Goal: Task Accomplishment & Management: Use online tool/utility

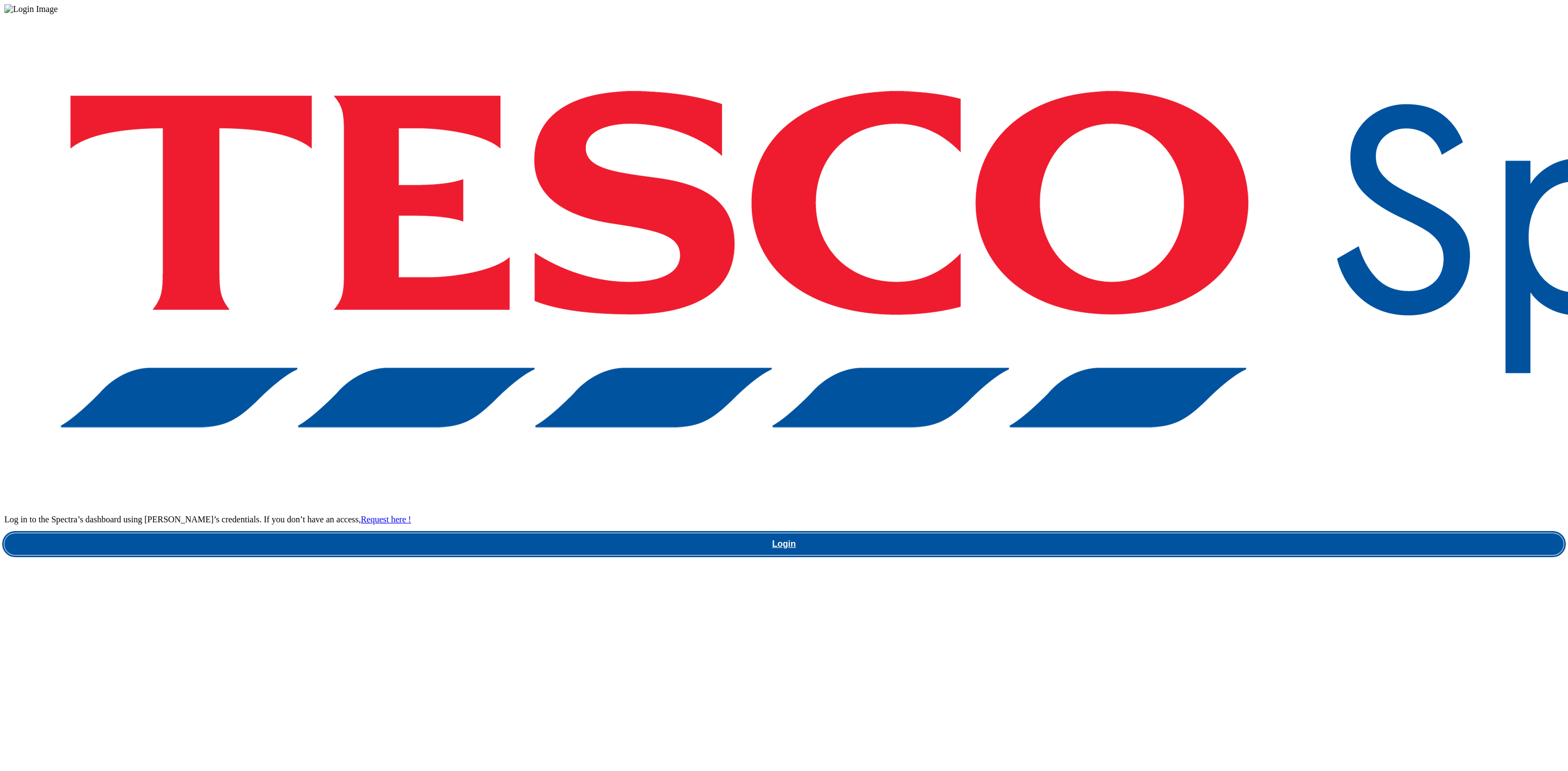
click at [1209, 534] on link "Login" at bounding box center [784, 544] width 1559 height 22
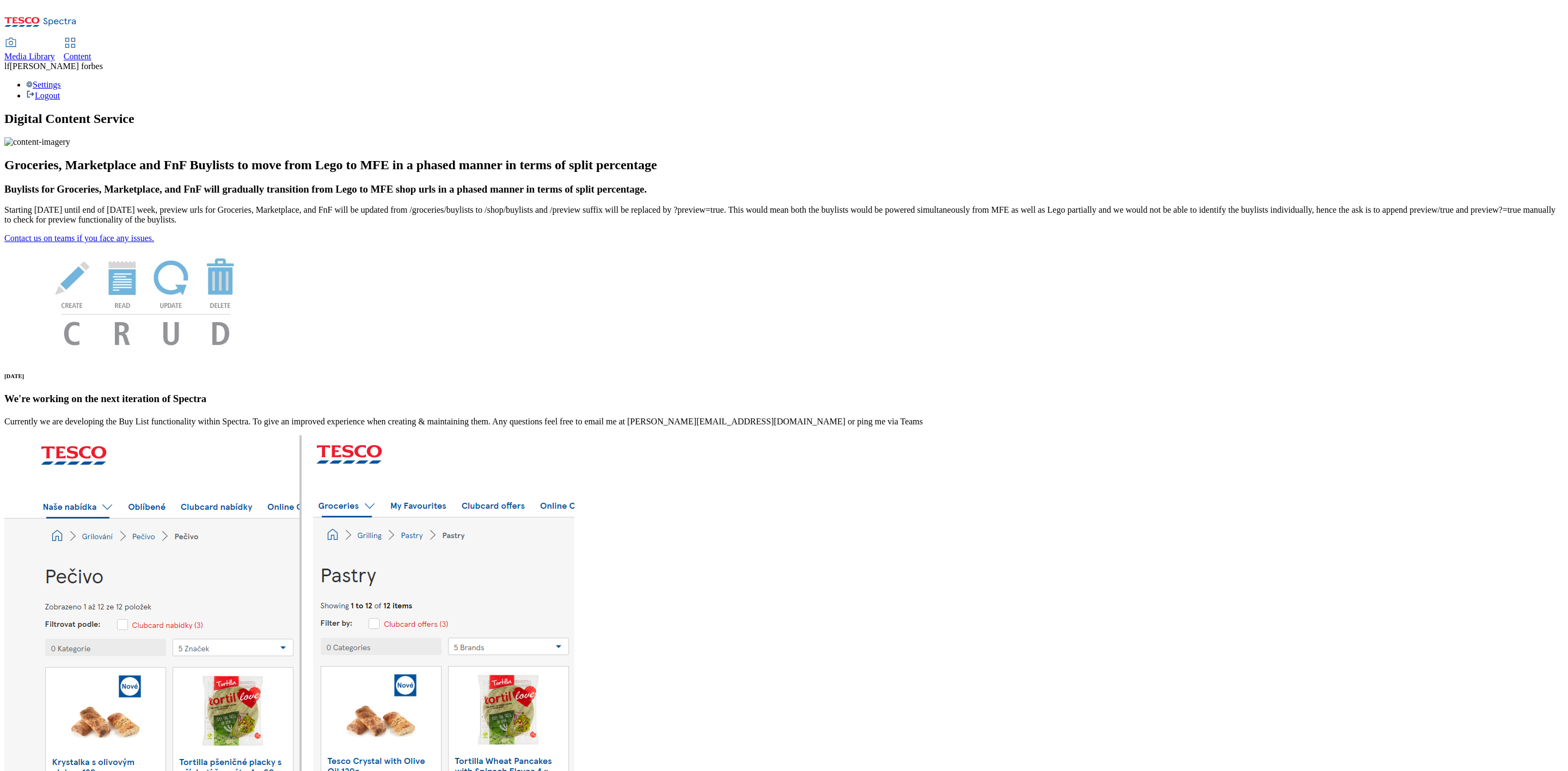
drag, startPoint x: 260, startPoint y: 25, endPoint x: 264, endPoint y: 34, distance: 9.8
click at [92, 52] on span "Content" at bounding box center [78, 56] width 28 height 9
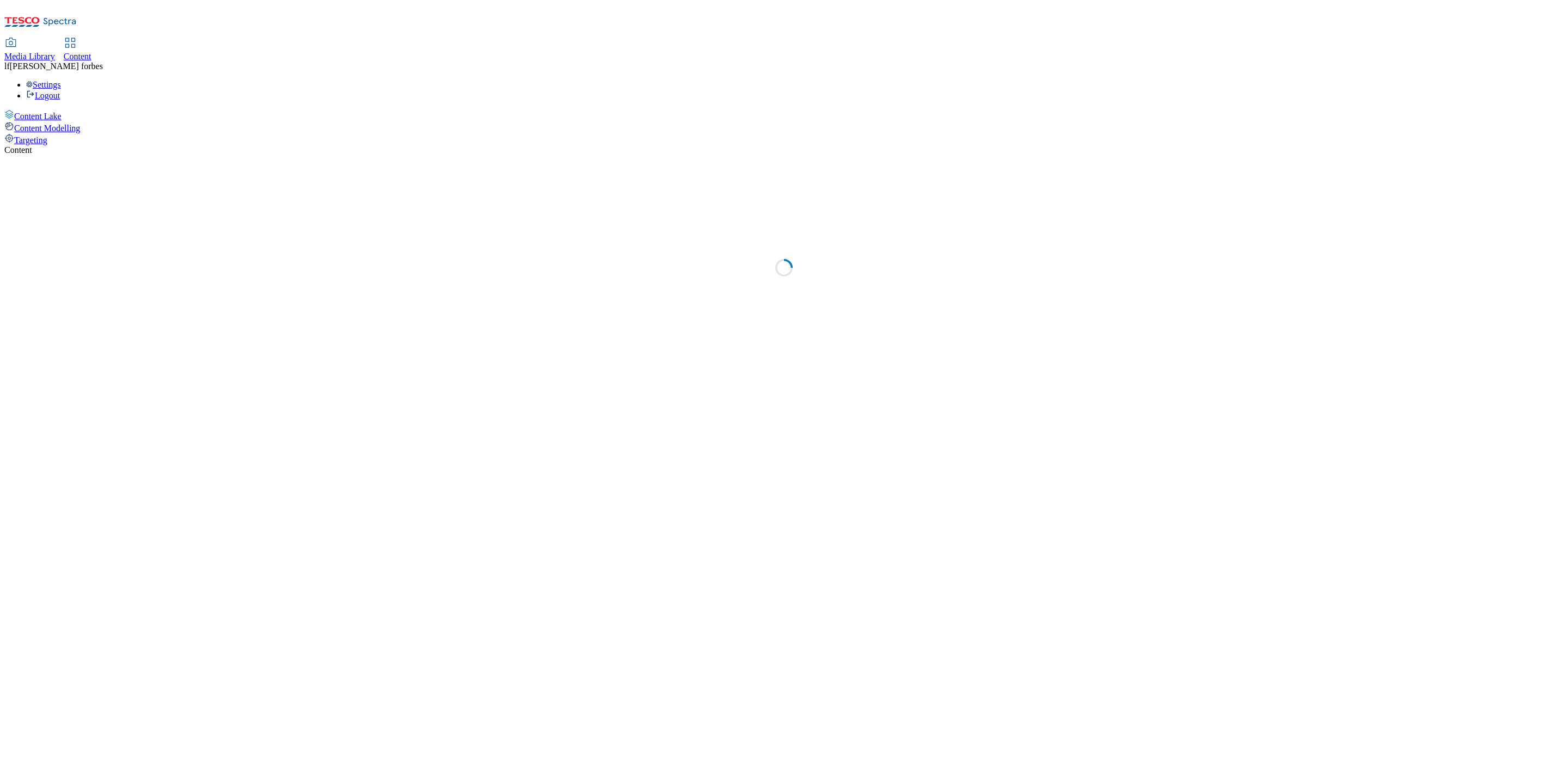
select select "ghs-[GEOGRAPHIC_DATA]"
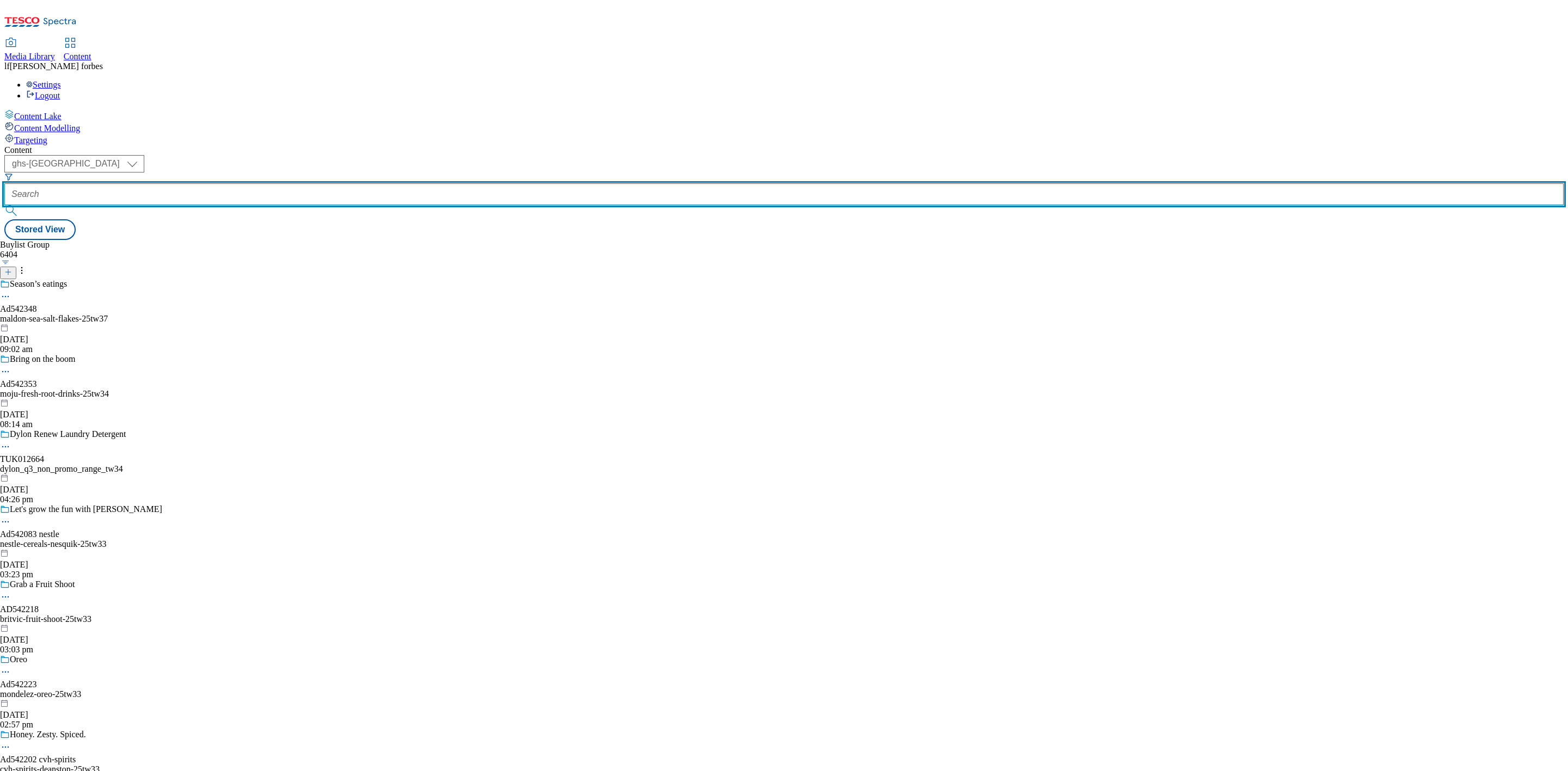
click at [241, 183] on input "text" at bounding box center [784, 194] width 1559 height 22
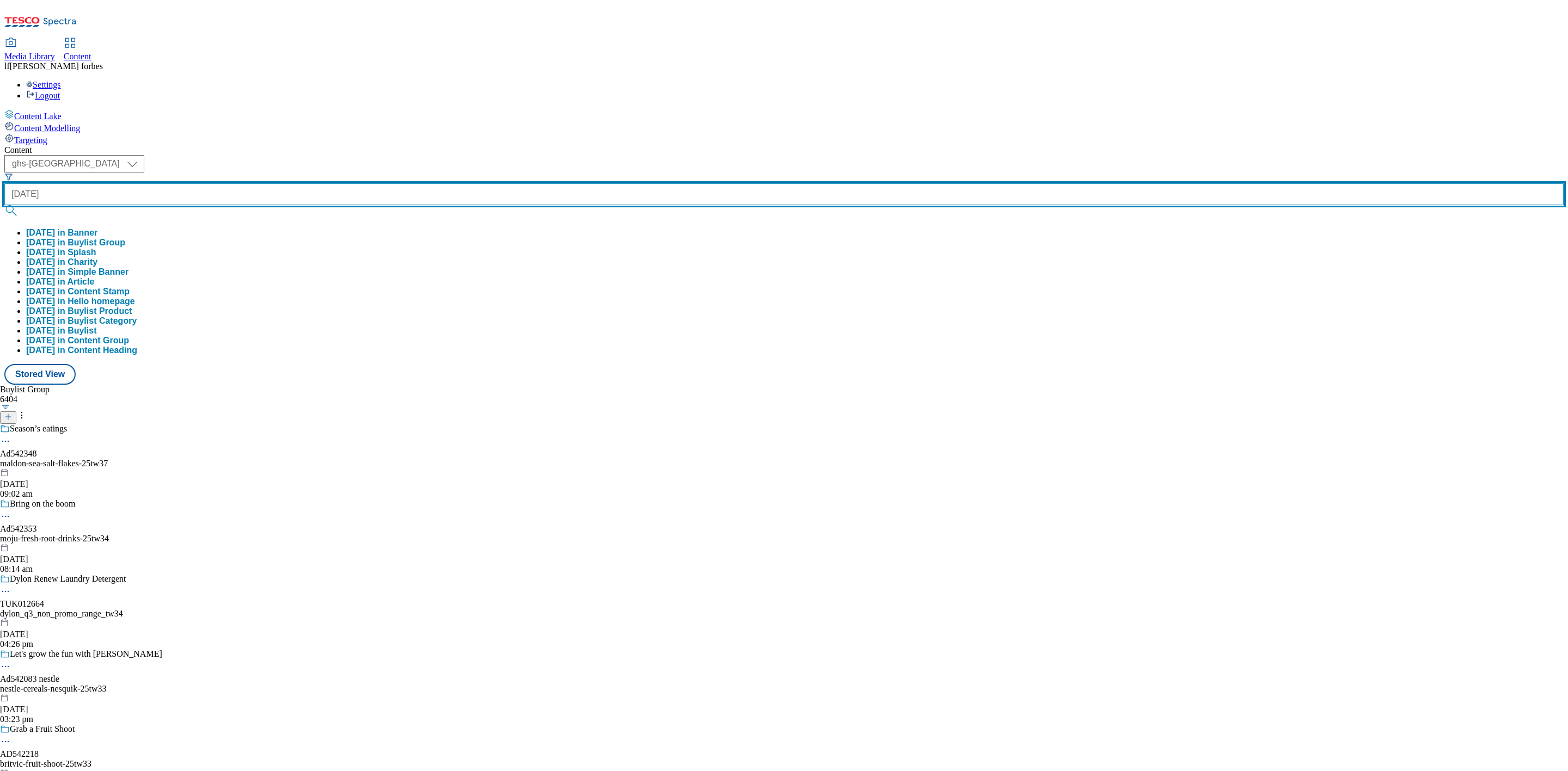
type input "[DATE]"
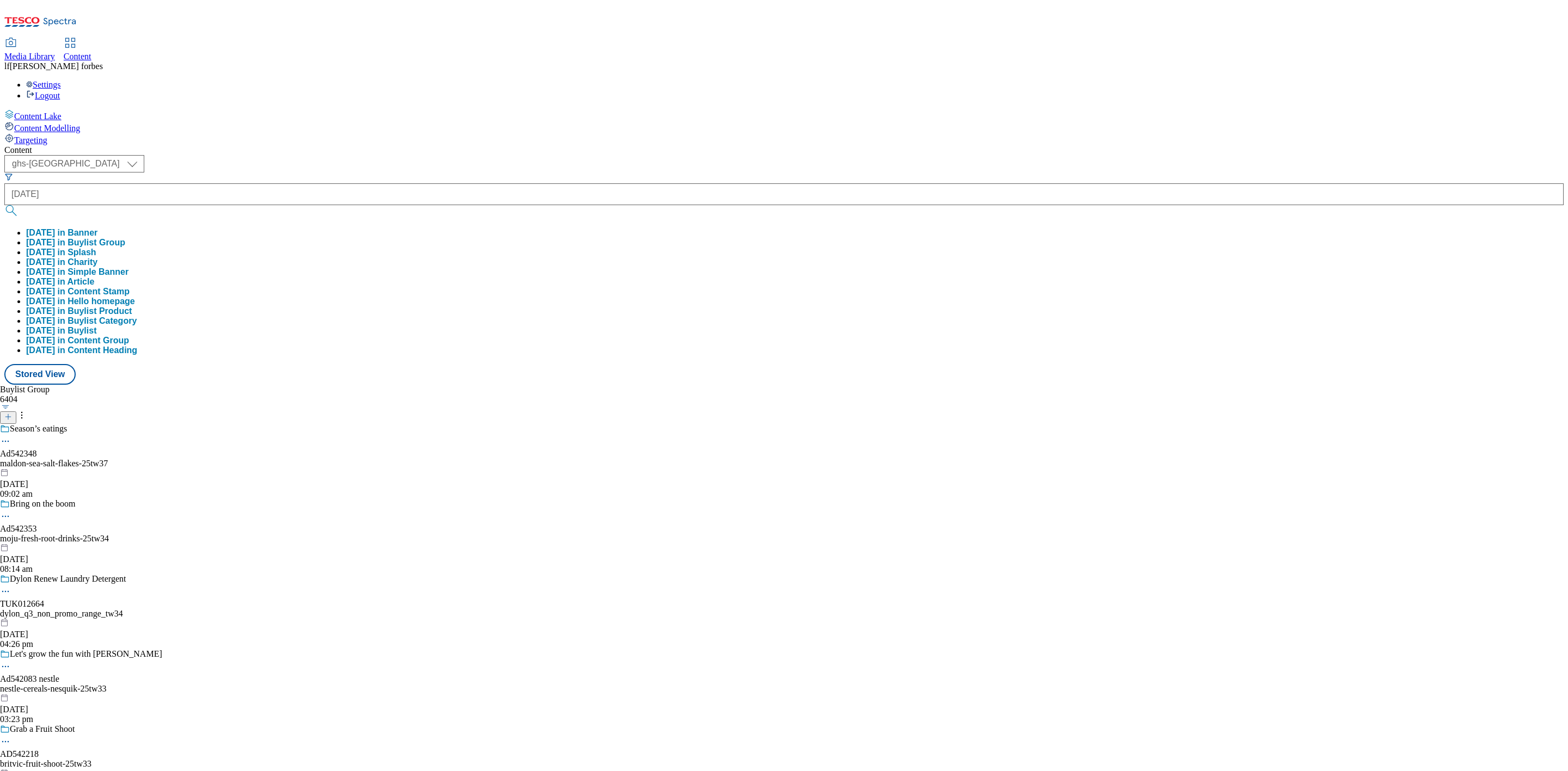
click at [19, 205] on button "submit" at bounding box center [12, 210] width 15 height 11
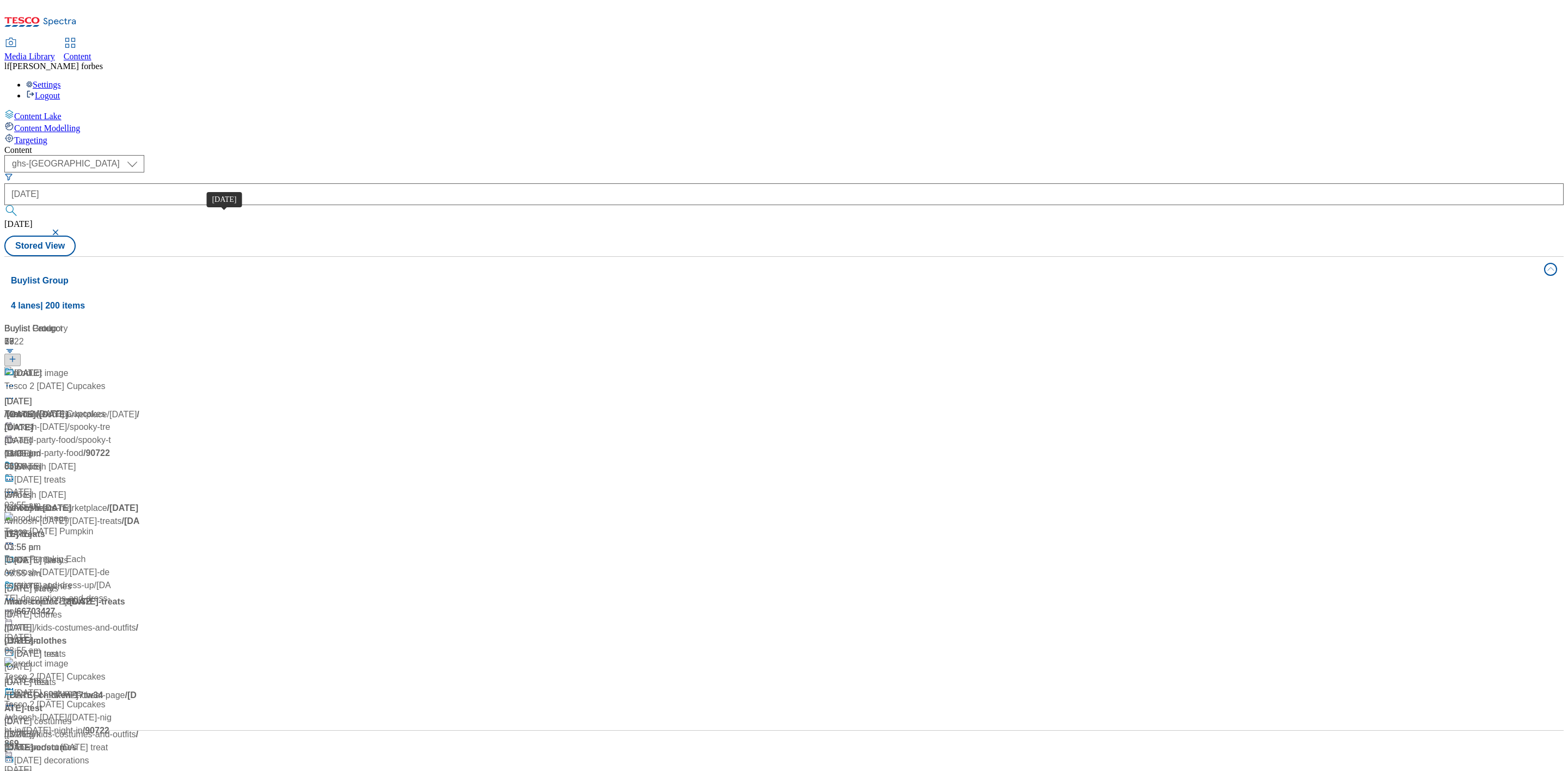
click at [42, 367] on div "[DATE]" at bounding box center [27, 373] width 27 height 13
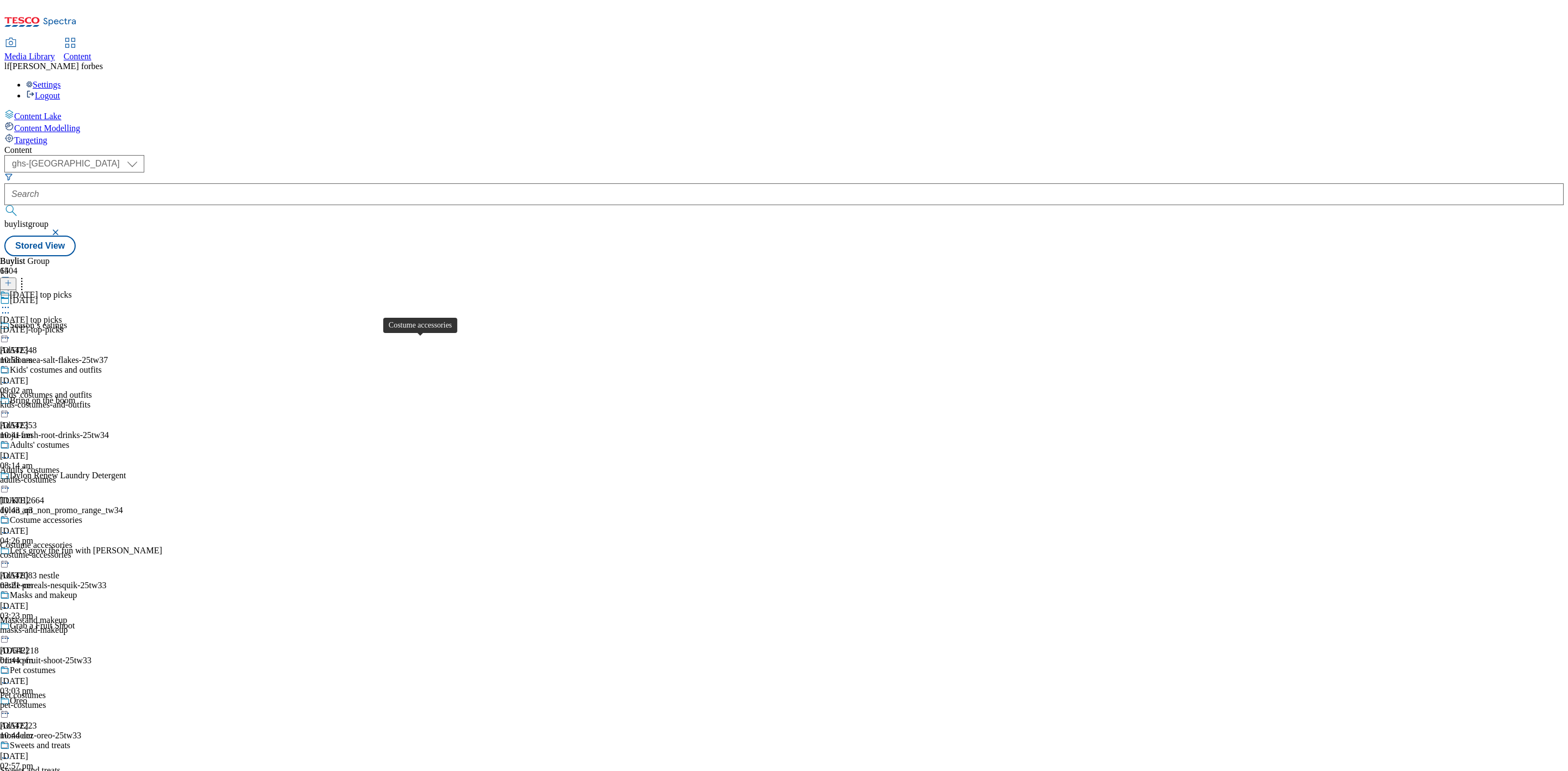
scroll to position [408, 0]
click at [70, 741] on div "Sweets and treats" at bounding box center [40, 746] width 60 height 10
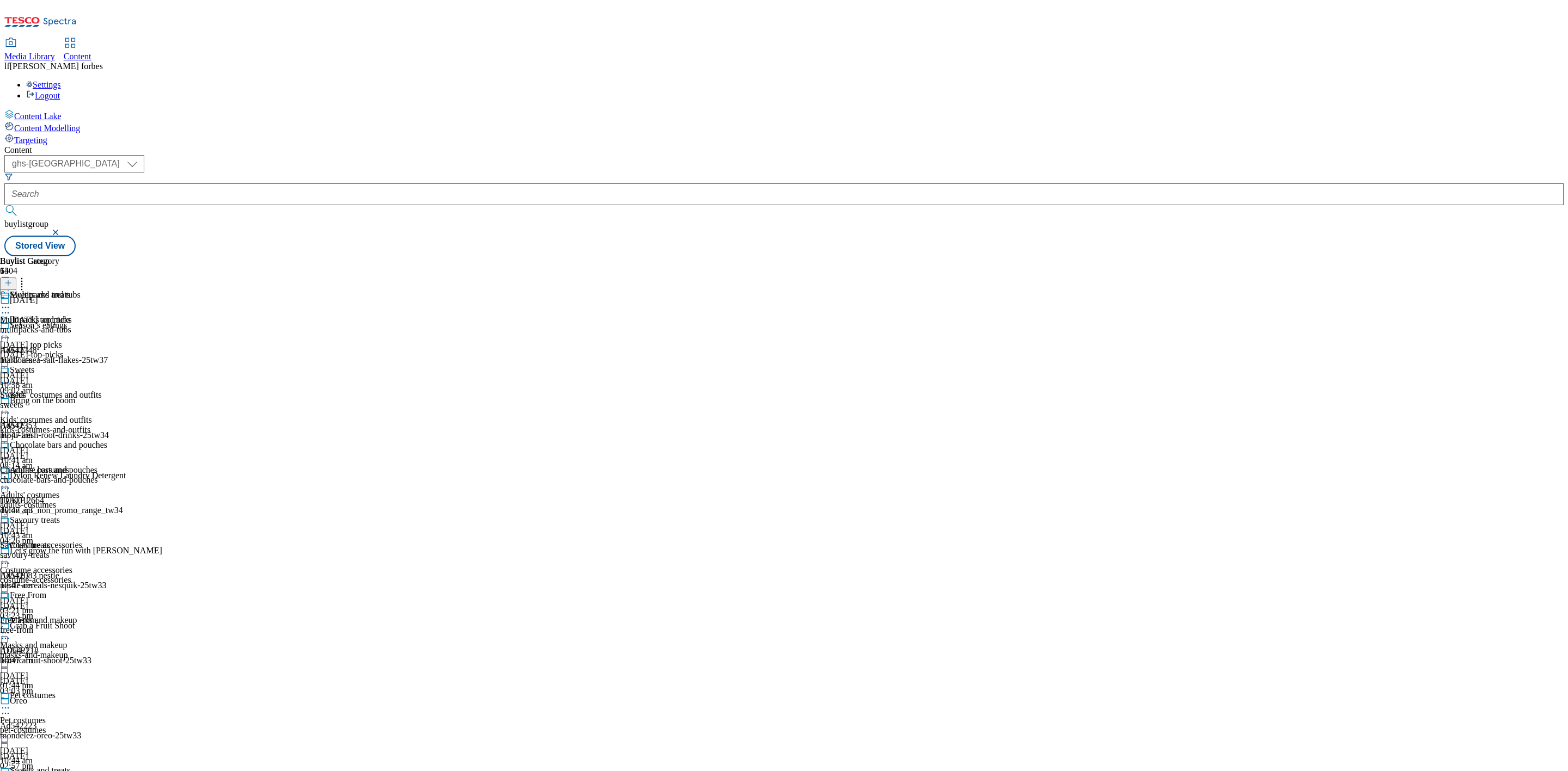
scroll to position [490, 0]
click at [11, 770] on icon at bounding box center [5, 783] width 11 height 11
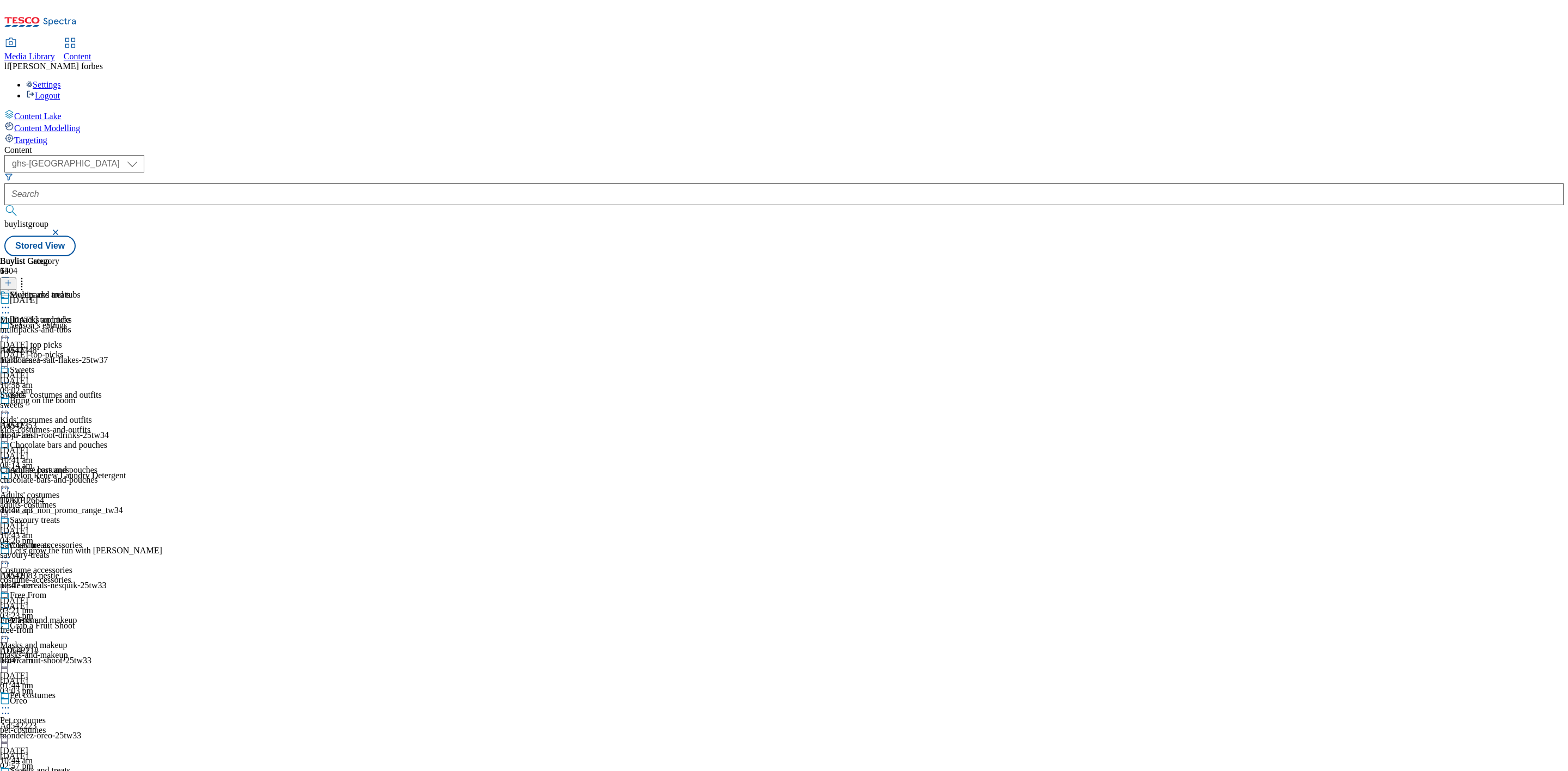
scroll to position [0, 0]
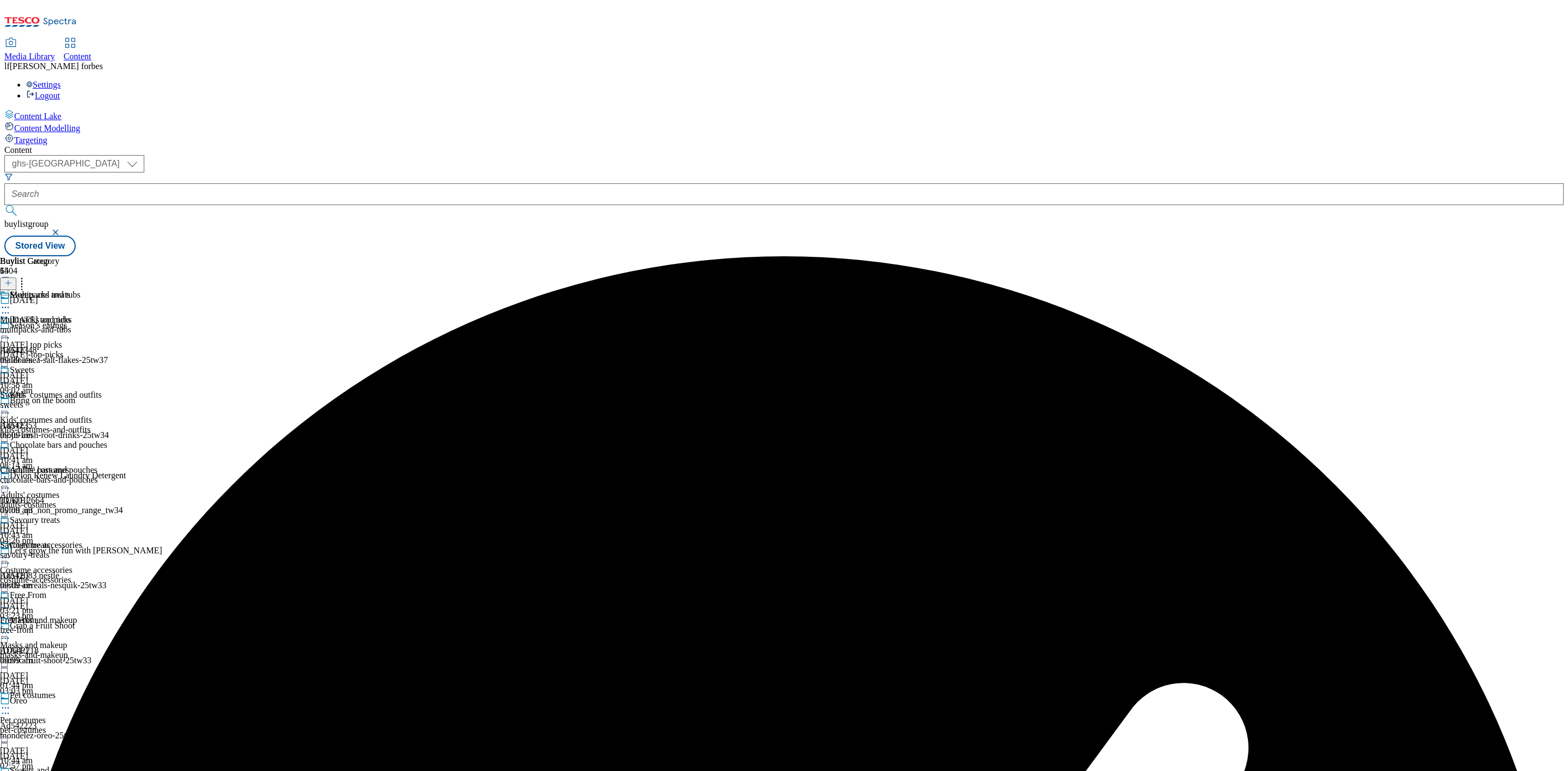
click at [102, 290] on div "Sweets and treats" at bounding box center [51, 302] width 102 height 25
click at [9, 307] on circle at bounding box center [8, 308] width 2 height 2
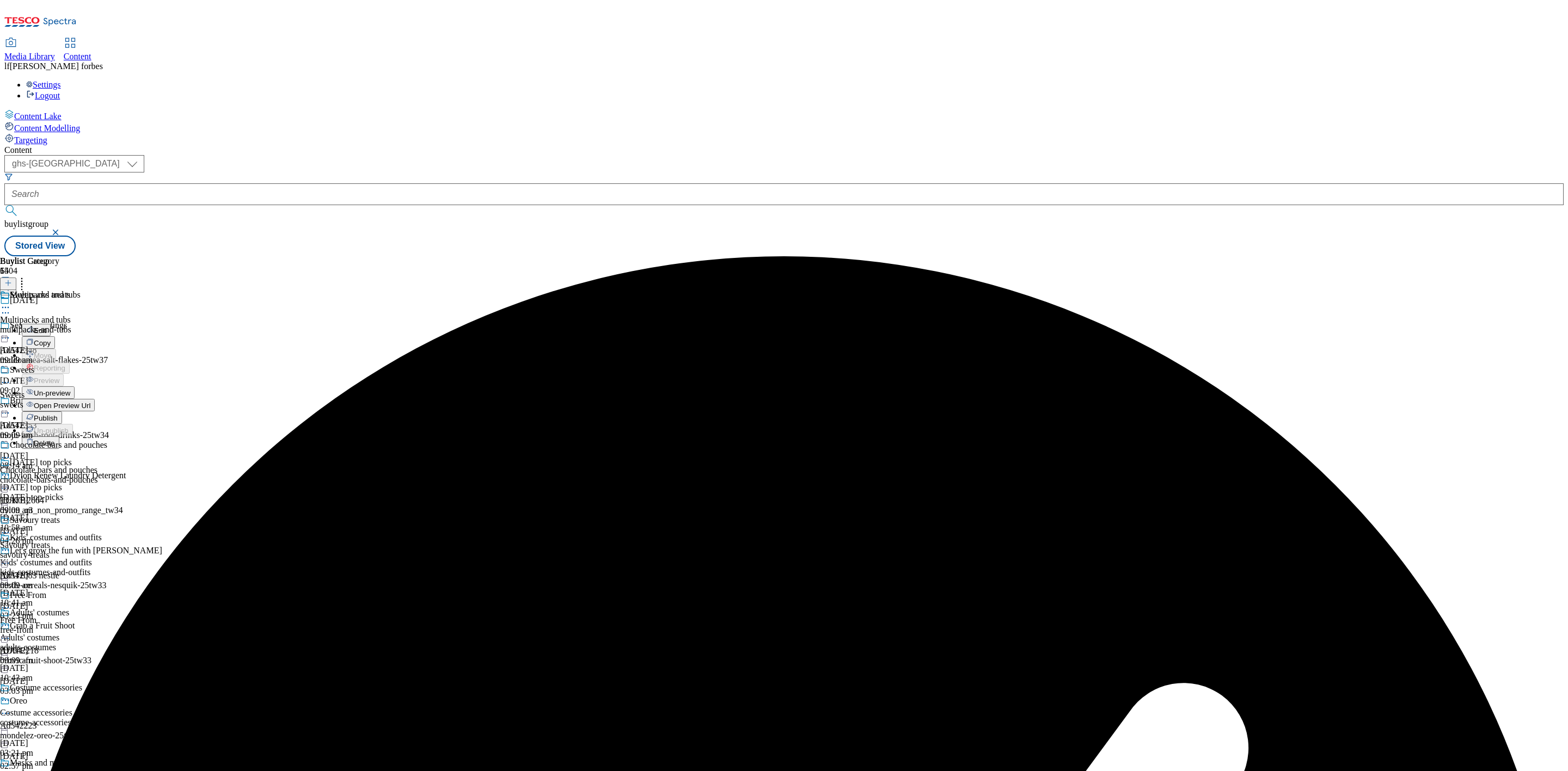
click at [75, 386] on button "Un-preview" at bounding box center [48, 392] width 52 height 12
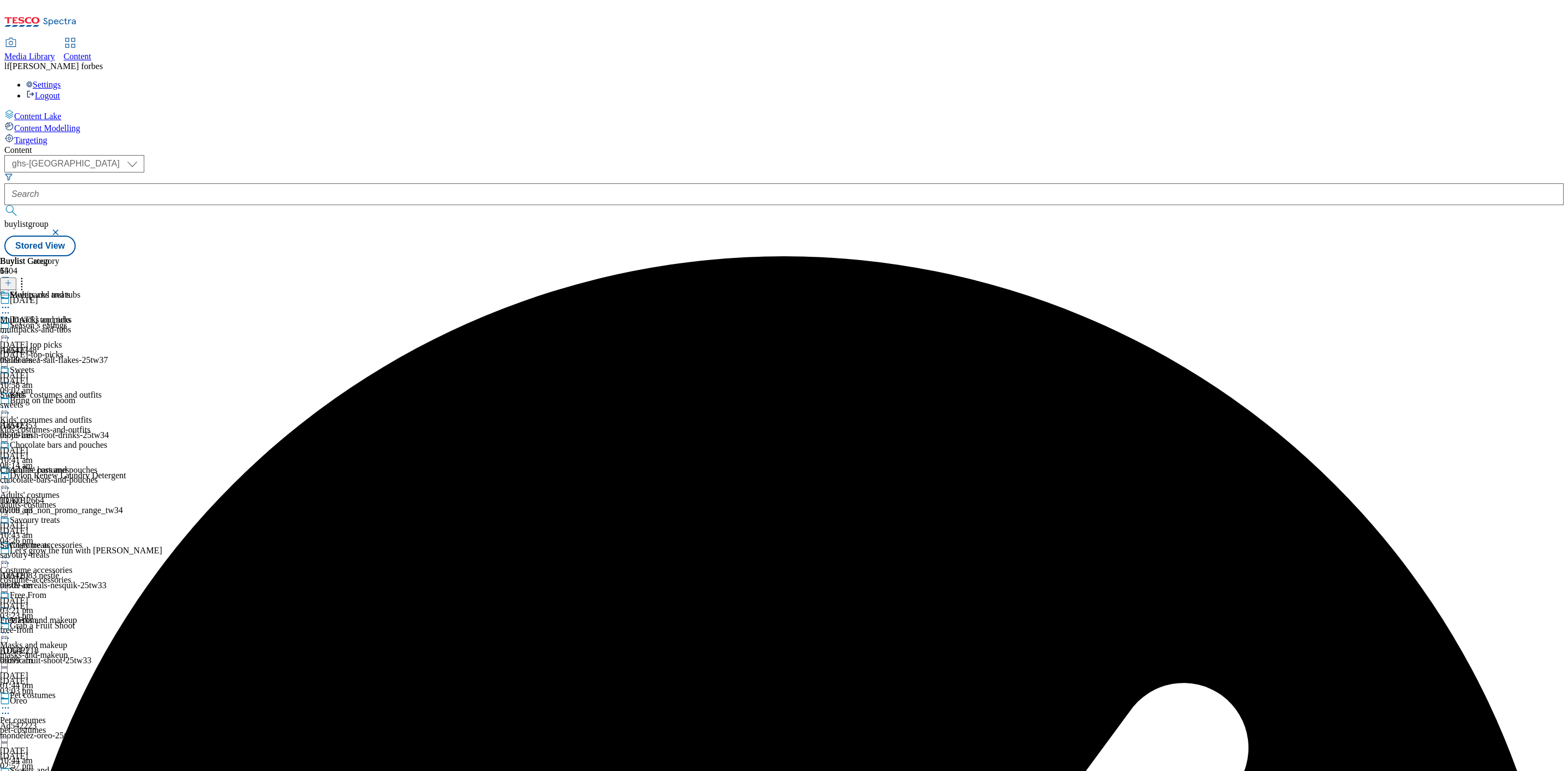
click at [27, 276] on icon at bounding box center [22, 281] width 11 height 11
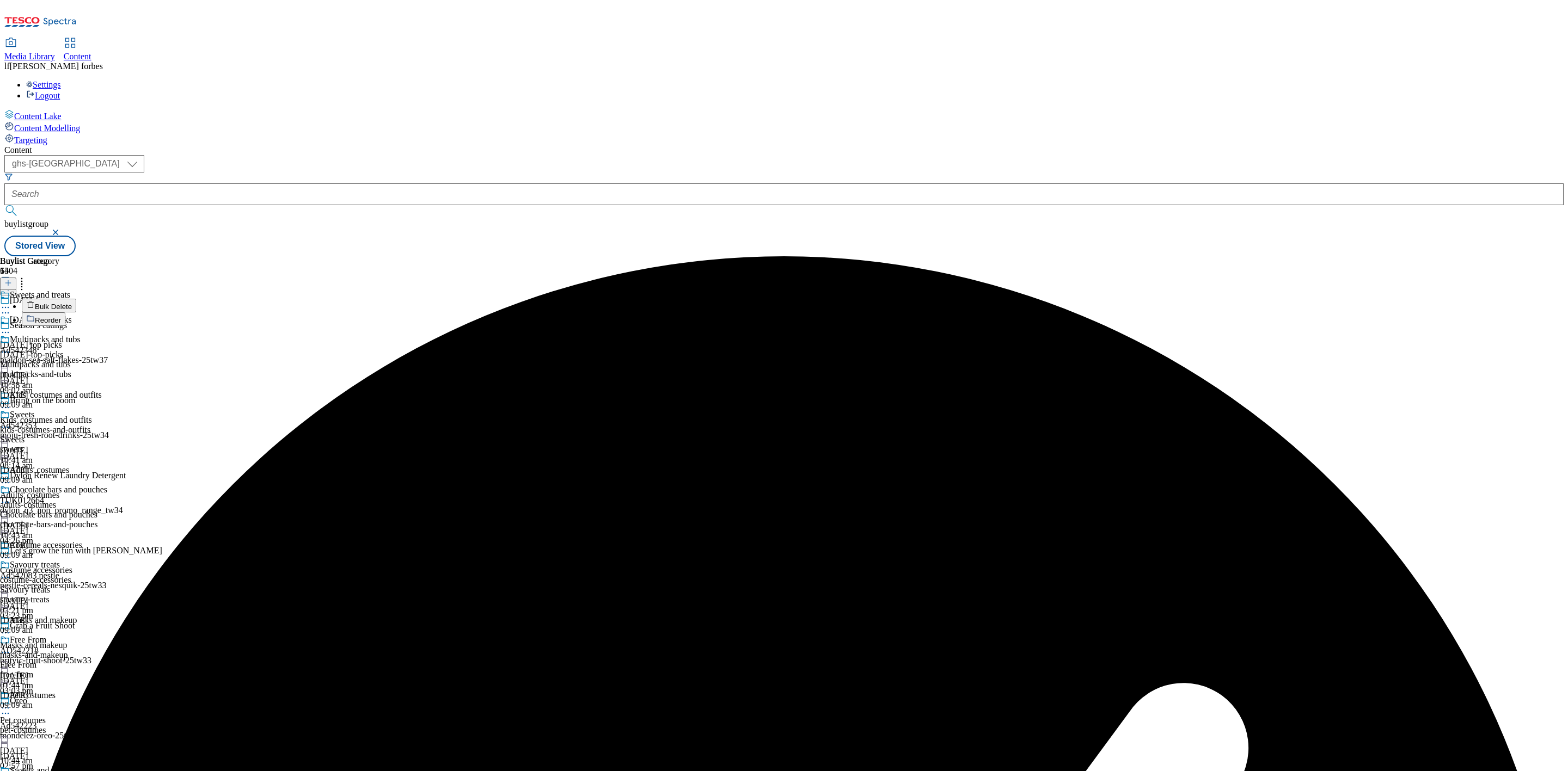
click at [66, 312] on button "Reorder" at bounding box center [43, 319] width 43 height 14
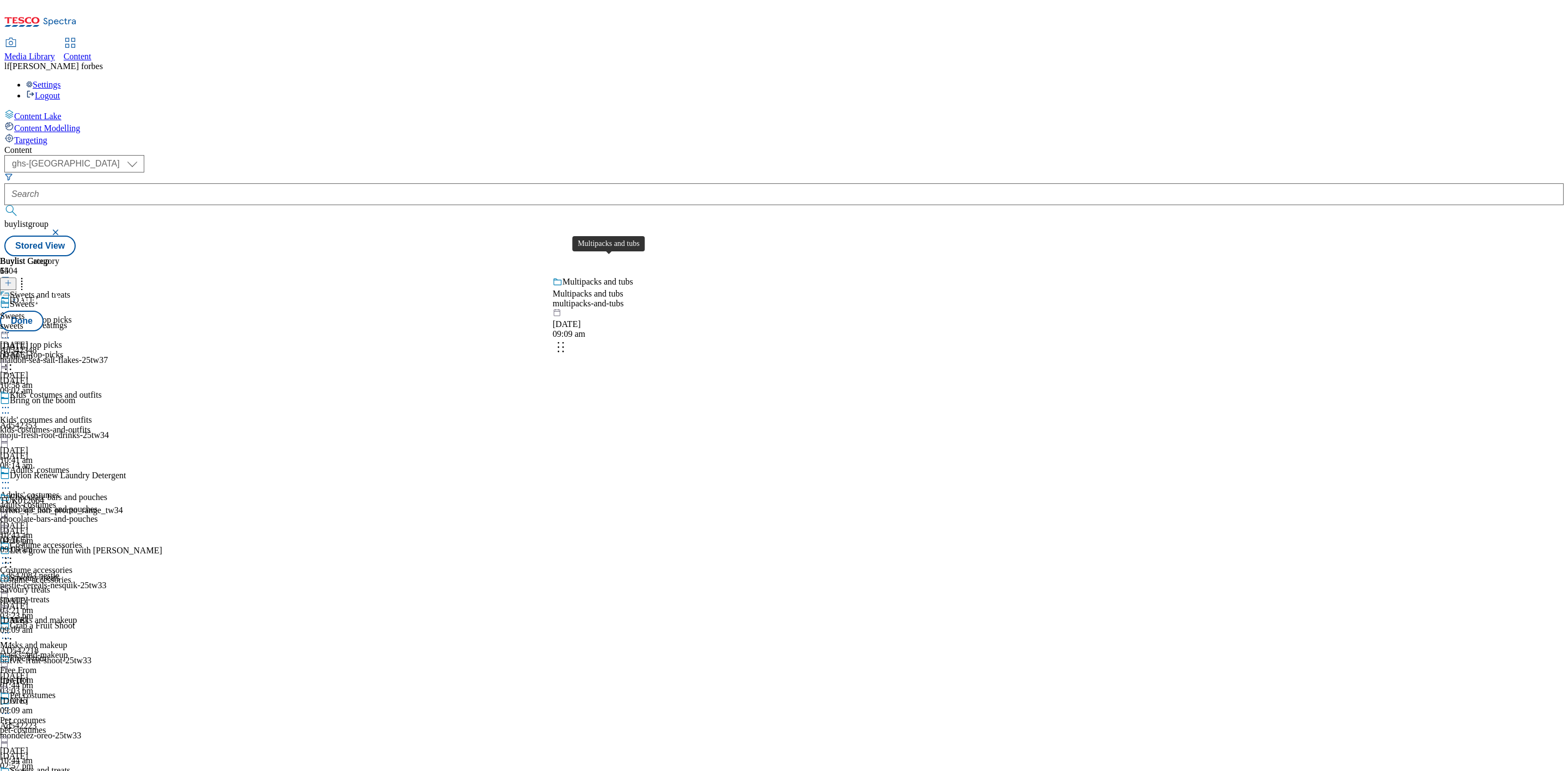
drag, startPoint x: 634, startPoint y: 198, endPoint x: 629, endPoint y: 308, distance: 110.1
click at [629, 256] on body "Icons icon_account icon_add icon_backward_link icon_basket icon_benefits icon_c…" at bounding box center [784, 130] width 1559 height 252
click at [43, 311] on button "Done" at bounding box center [22, 321] width 43 height 21
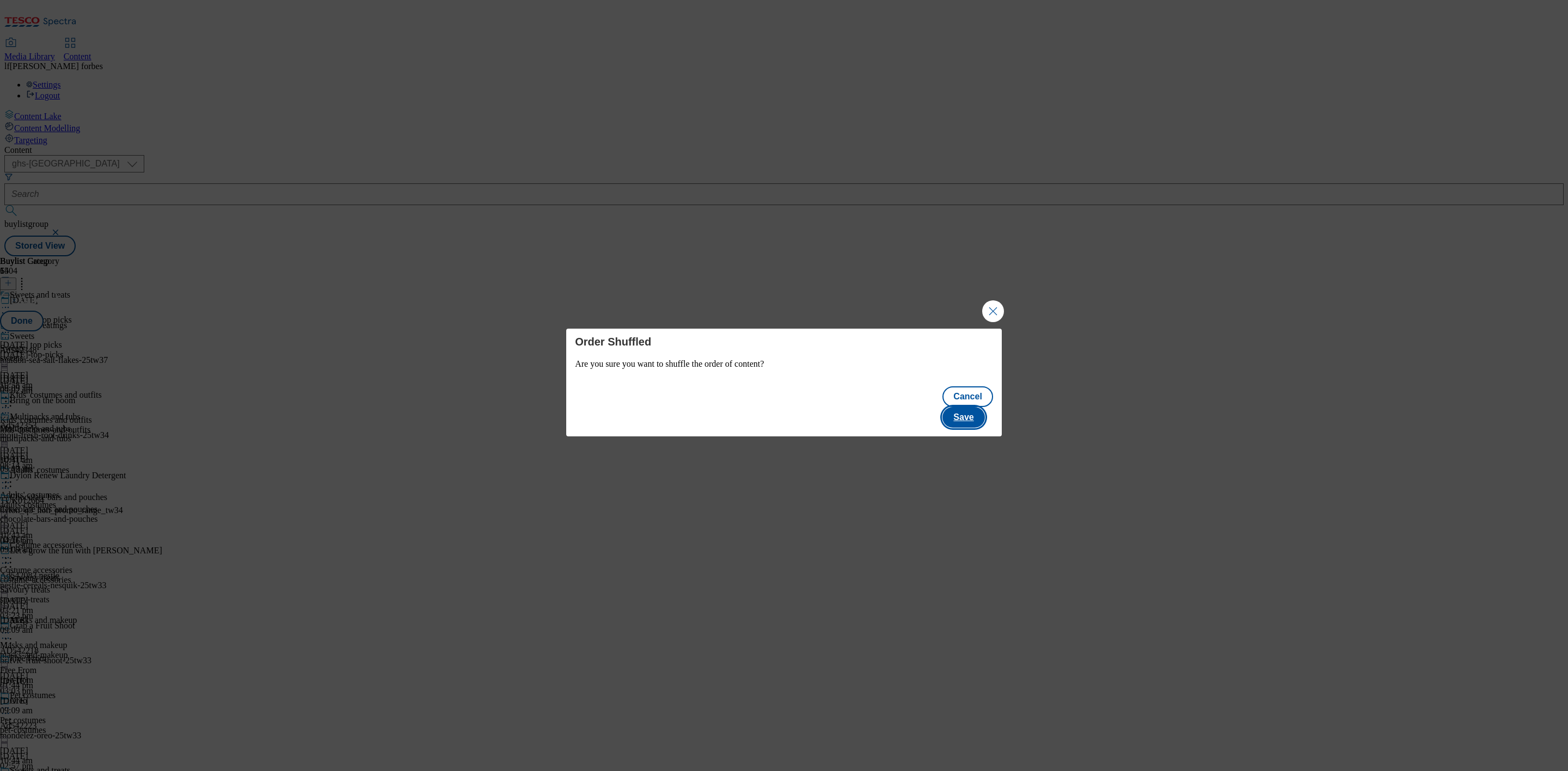
click at [975, 407] on button "Save" at bounding box center [963, 417] width 42 height 21
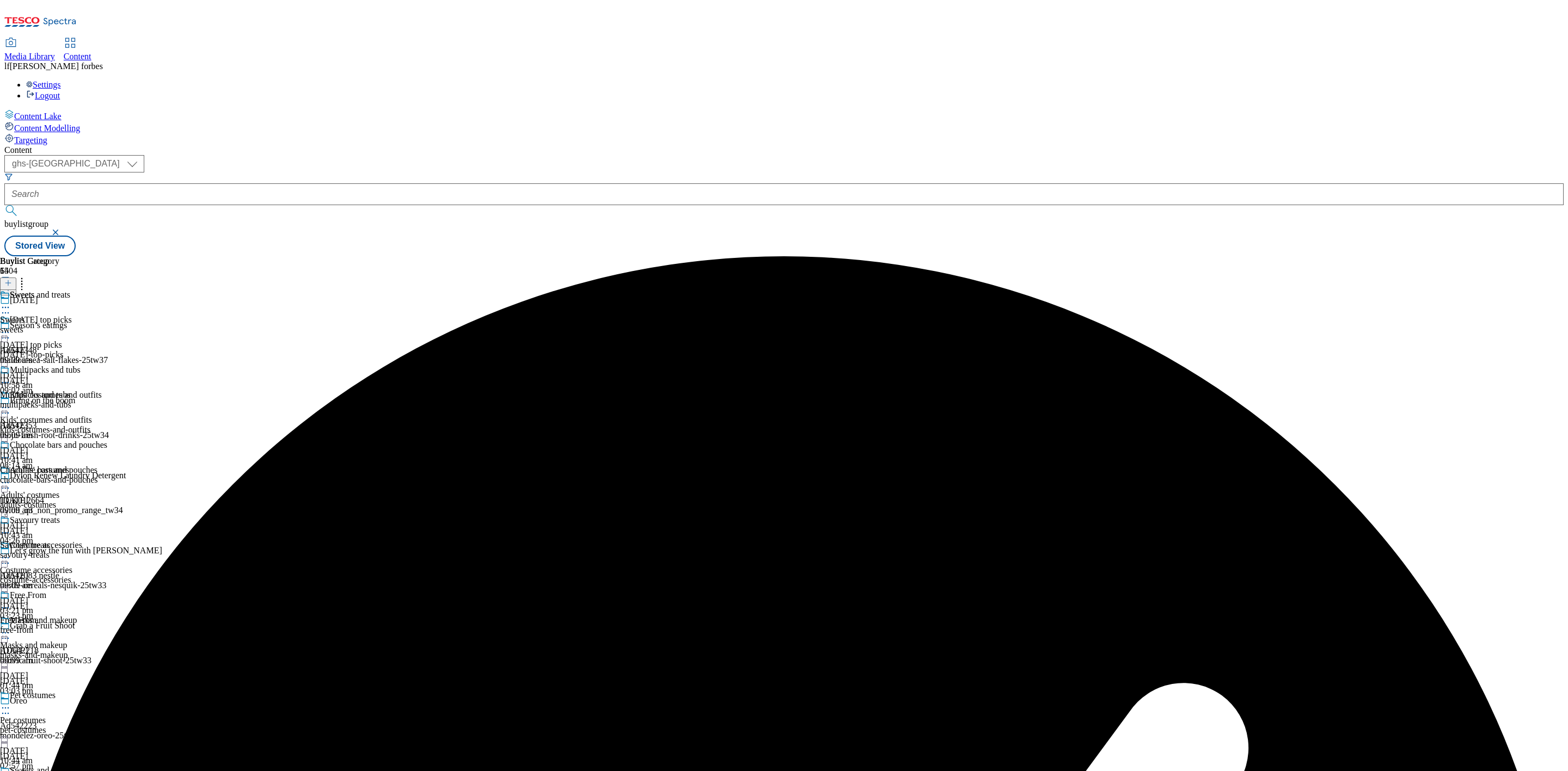
click at [11, 302] on icon at bounding box center [5, 308] width 11 height 11
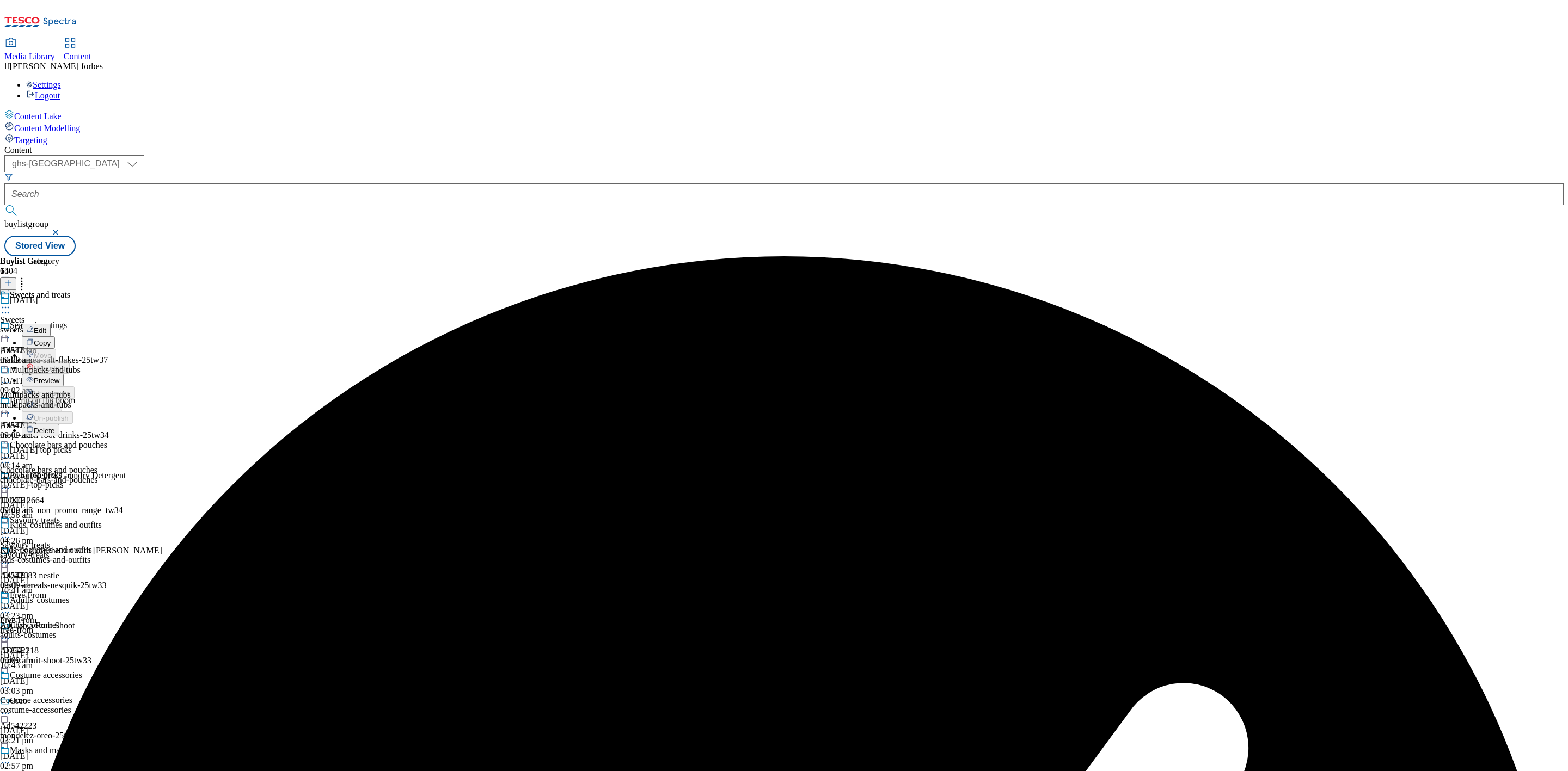
click at [59, 376] on span "Preview" at bounding box center [46, 380] width 25 height 8
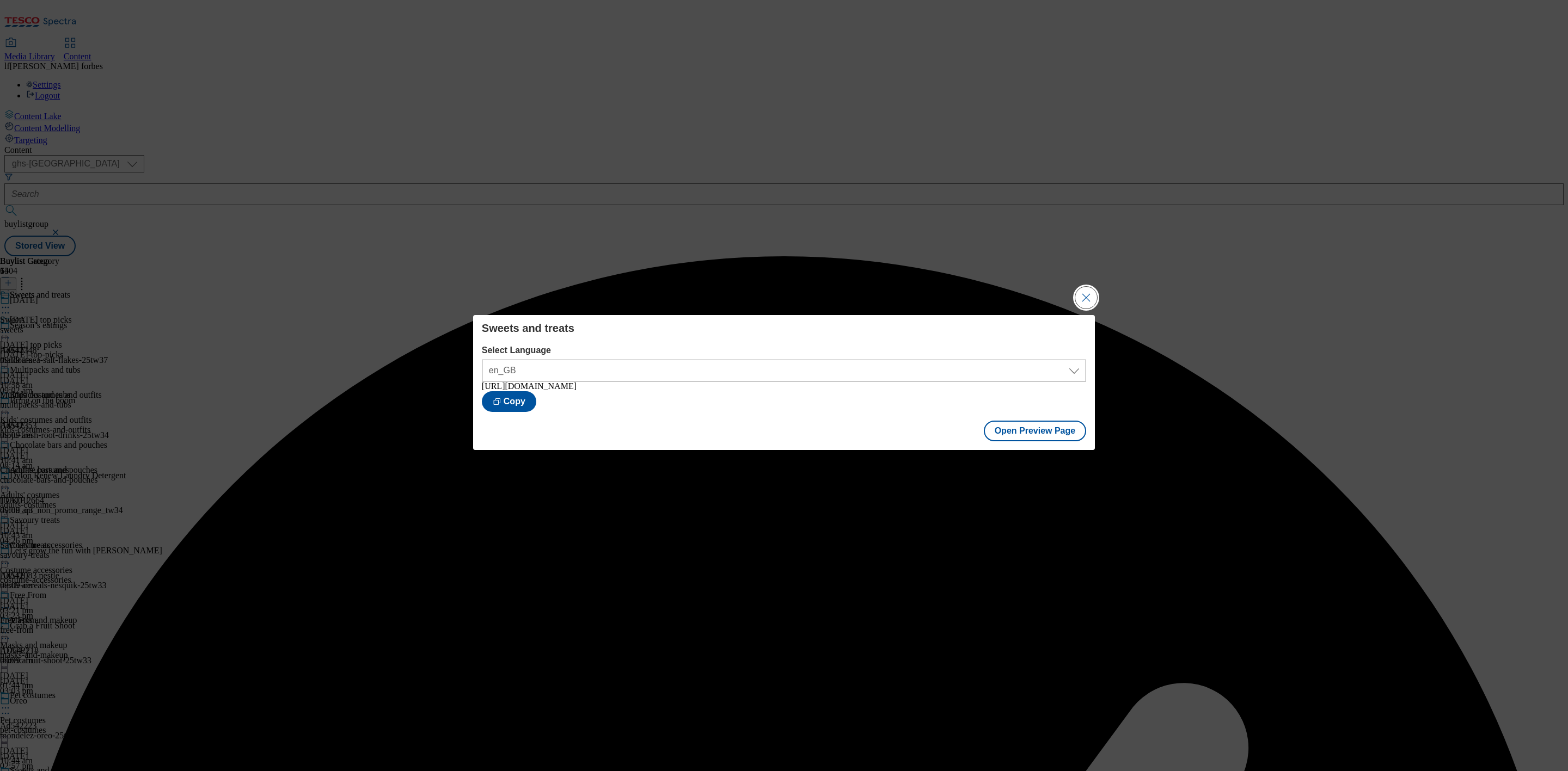
click at [1080, 287] on button "Close Modal" at bounding box center [1086, 298] width 22 height 22
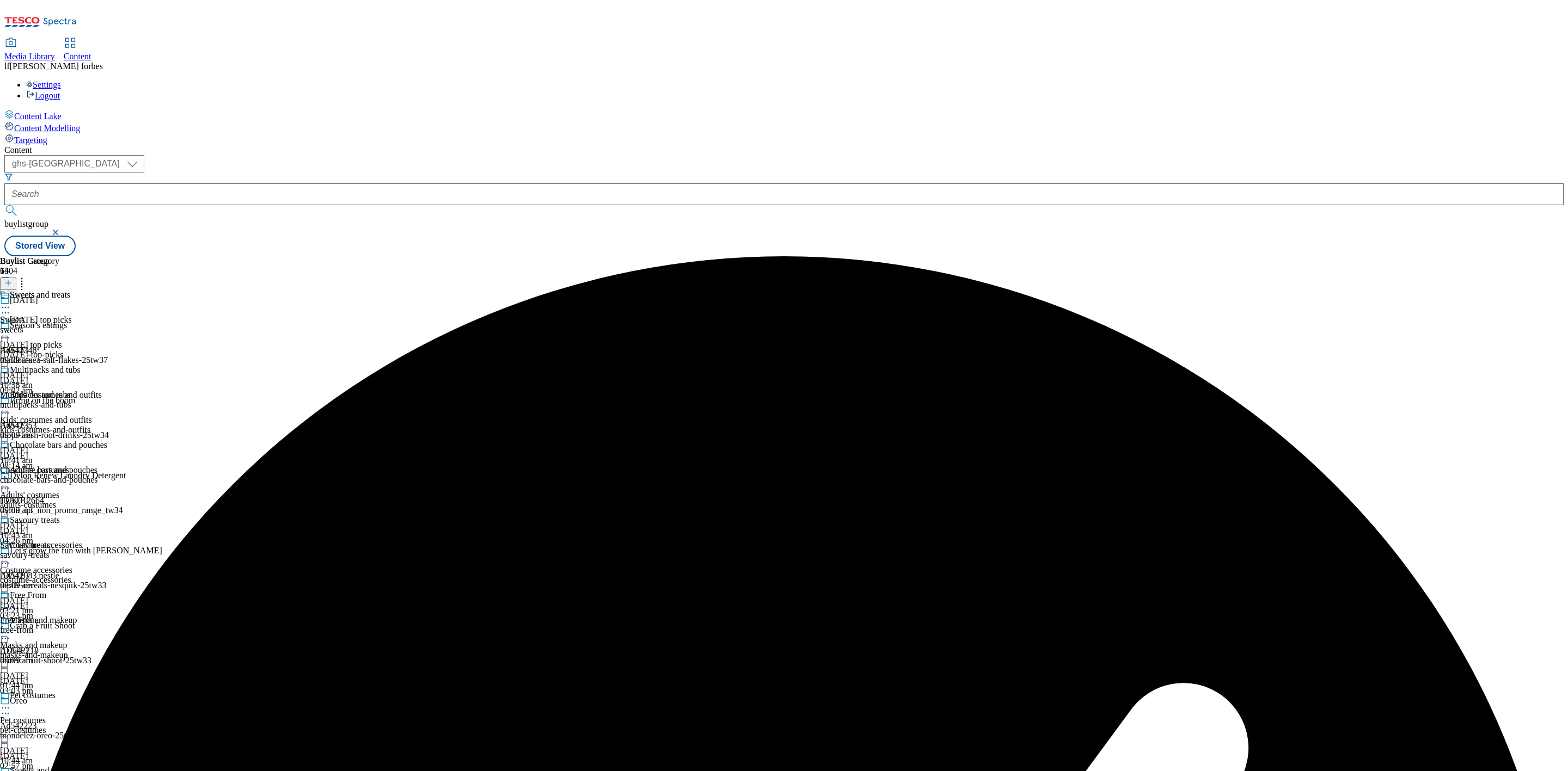
click at [11, 302] on icon at bounding box center [5, 308] width 11 height 11
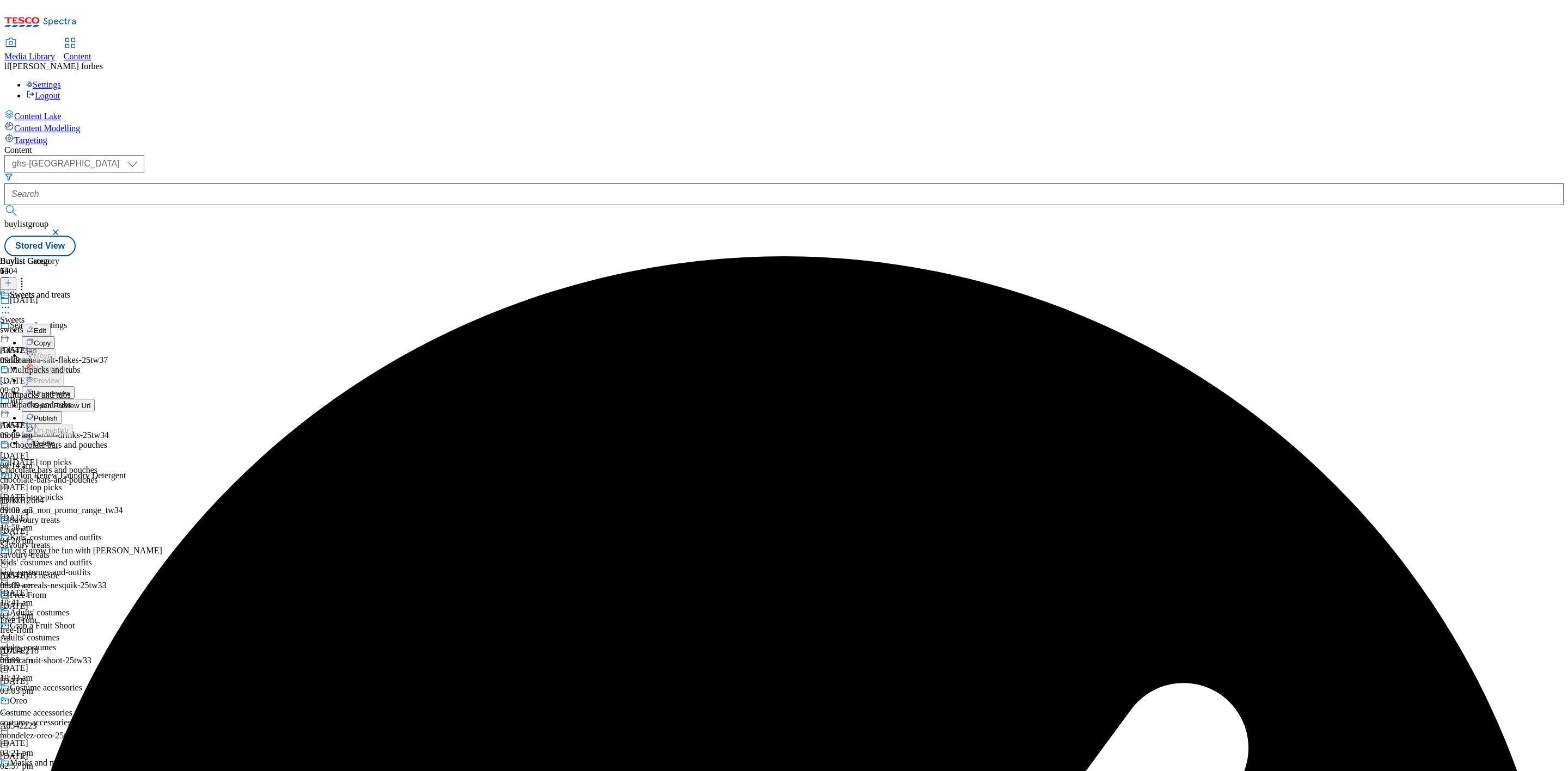
click at [58, 414] on span "Publish" at bounding box center [46, 418] width 24 height 8
